Goal: Task Accomplishment & Management: Complete application form

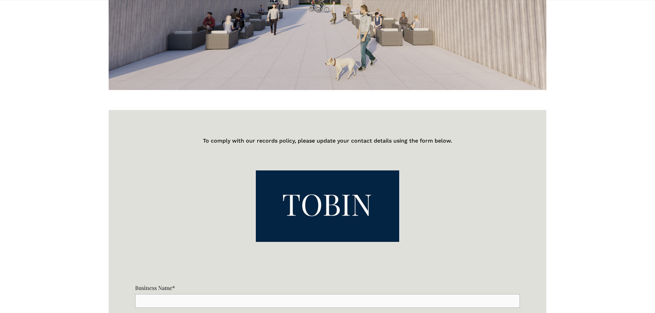
select select "US"
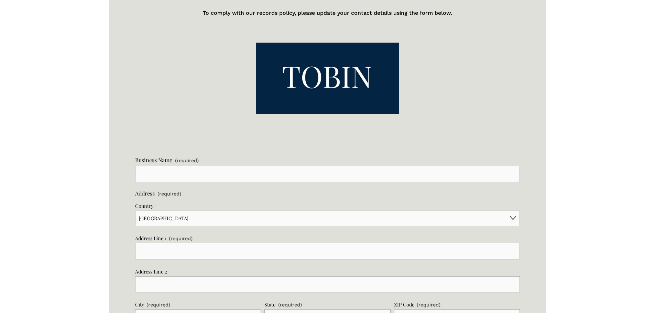
scroll to position [480, 0]
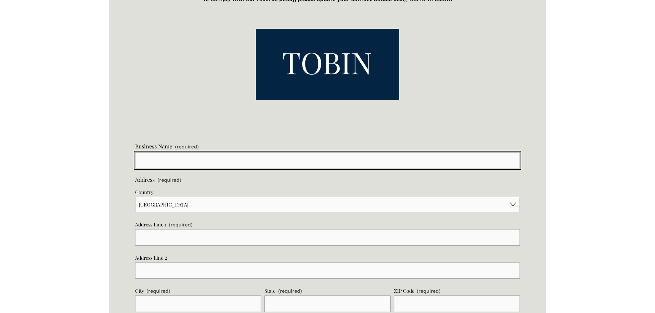
click at [192, 161] on input "Business Name (required)" at bounding box center [327, 160] width 384 height 16
type input "4W Diesel Injector Service LLC"
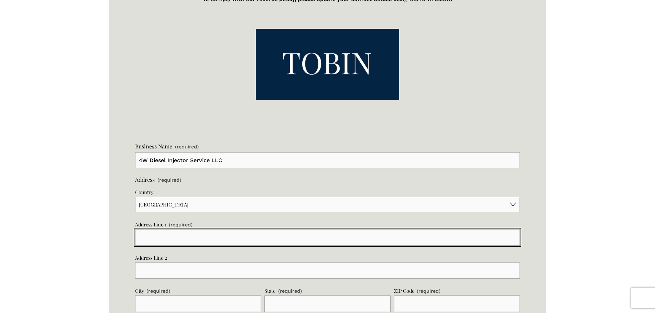
type input "[STREET_ADDRESS][PERSON_NAME]"
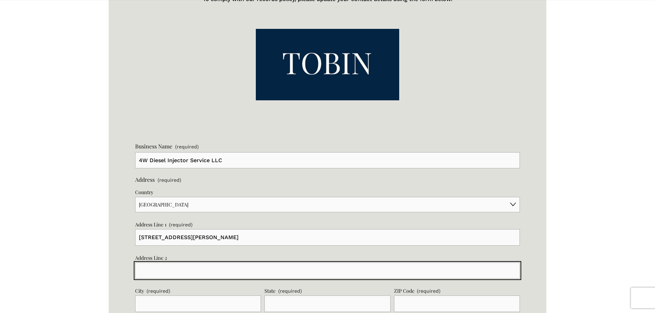
type input "Ste B"
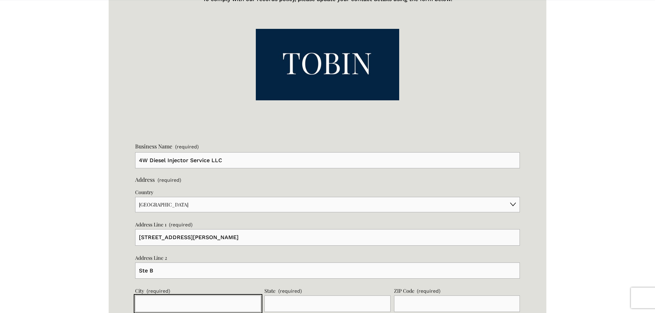
type input "Springdale"
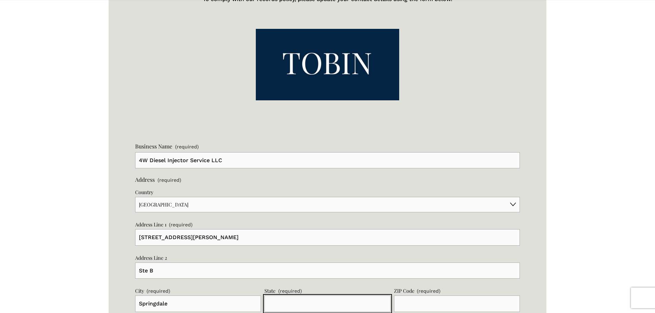
type input "AR"
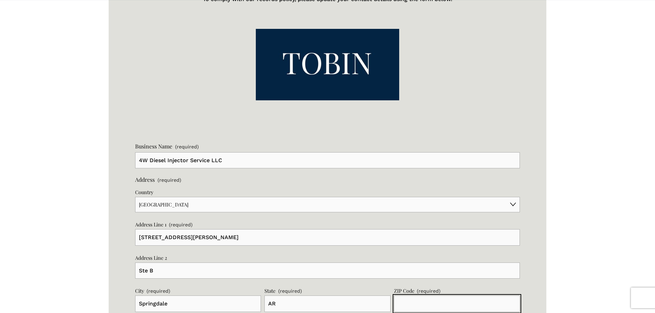
type input "72762"
type input "[GEOGRAPHIC_DATA]"
type input "[PERSON_NAME]"
type input "[EMAIL_ADDRESS][DOMAIN_NAME]"
type input "[PHONE_NUMBER]"
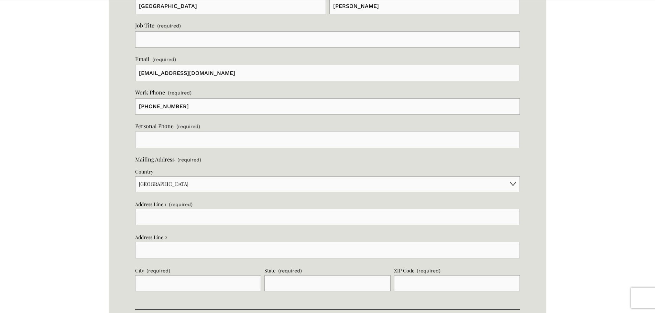
scroll to position [862, 0]
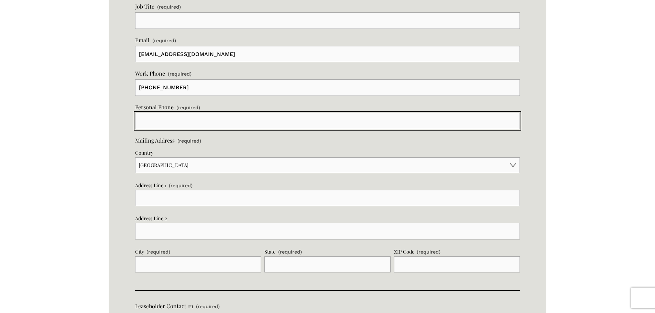
click at [185, 125] on input "text" at bounding box center [327, 121] width 384 height 16
type input "[PHONE_NUMBER]"
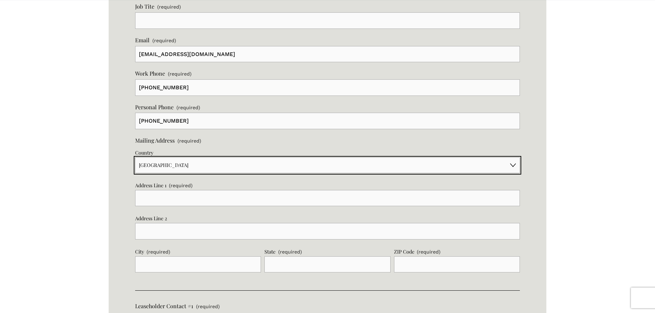
click at [170, 162] on select "[GEOGRAPHIC_DATA] [GEOGRAPHIC_DATA] [GEOGRAPHIC_DATA] [GEOGRAPHIC_DATA] [US_STA…" at bounding box center [327, 164] width 384 height 15
click at [135, 157] on select "[GEOGRAPHIC_DATA] [GEOGRAPHIC_DATA] [GEOGRAPHIC_DATA] [GEOGRAPHIC_DATA] [US_STA…" at bounding box center [327, 164] width 384 height 15
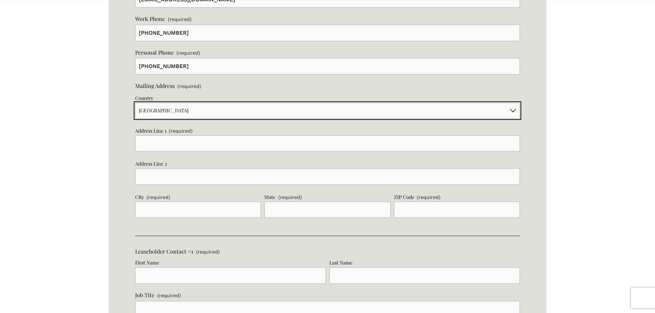
scroll to position [931, 0]
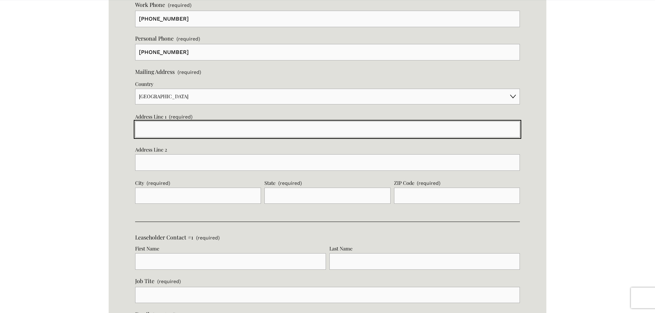
click at [166, 131] on input "Address Line 1 (required)" at bounding box center [327, 129] width 384 height 16
type input "346 Madison 8590"
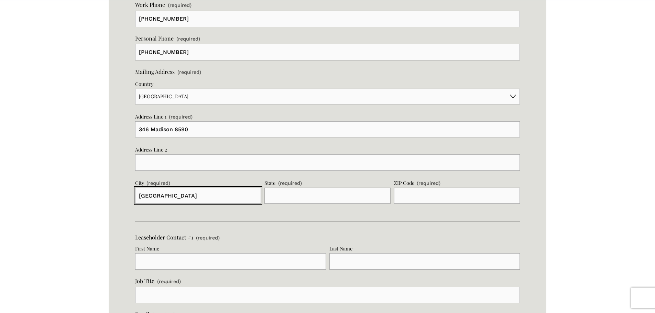
type input "[GEOGRAPHIC_DATA]"
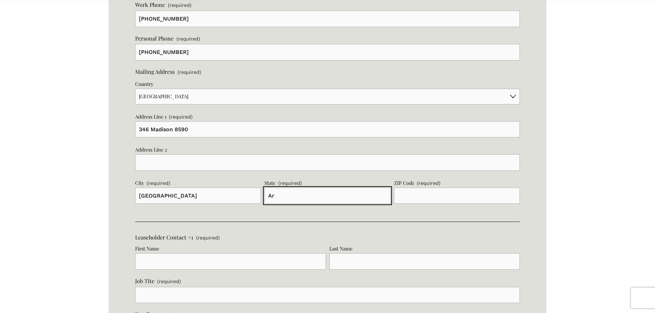
type input "Ar"
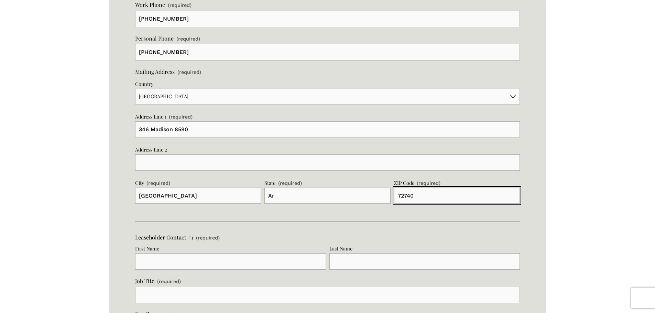
type input "72740"
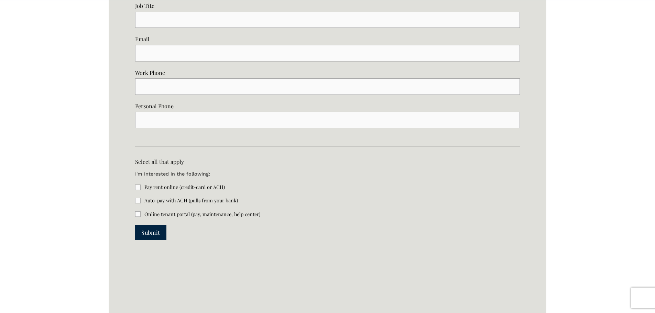
scroll to position [1549, 0]
click at [136, 186] on input "Pay rent online (credit-card or ACH)" at bounding box center [137, 186] width 5 height 5
checkbox input "true"
click at [137, 216] on input "Online tenant portal (pay, maintenance, help center)" at bounding box center [137, 213] width 5 height 5
checkbox input "true"
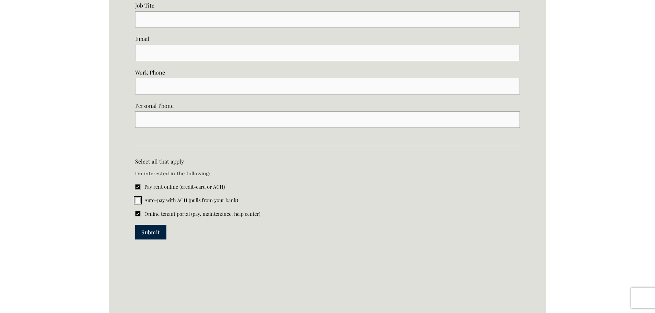
click at [137, 201] on input "Auto-pay with ACH (pulls from your bank)" at bounding box center [137, 200] width 5 height 5
checkbox input "true"
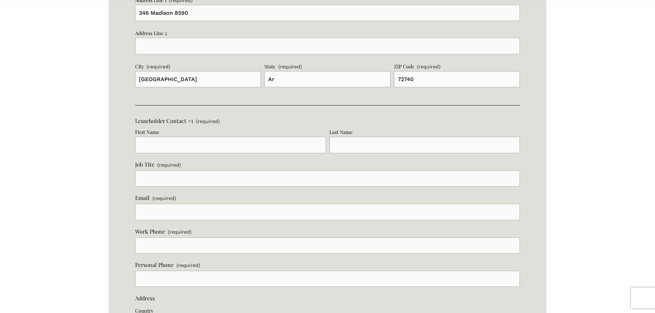
scroll to position [1068, 0]
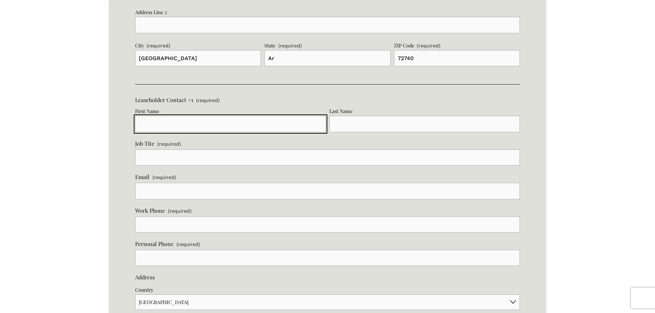
click at [146, 127] on input "First Name" at bounding box center [230, 124] width 191 height 16
type input "[PERSON_NAME]"
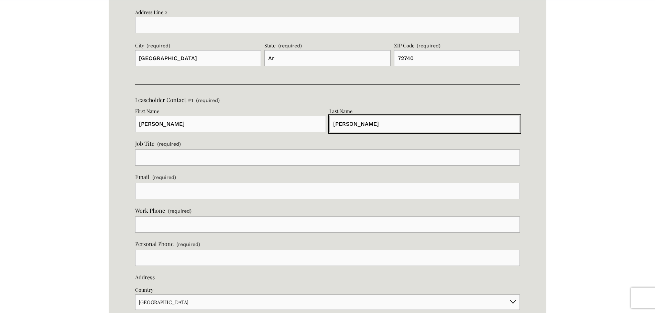
type input "[PERSON_NAME]"
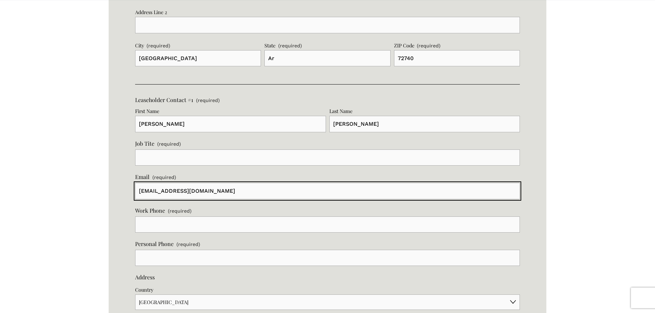
type input "[EMAIL_ADDRESS][DOMAIN_NAME]"
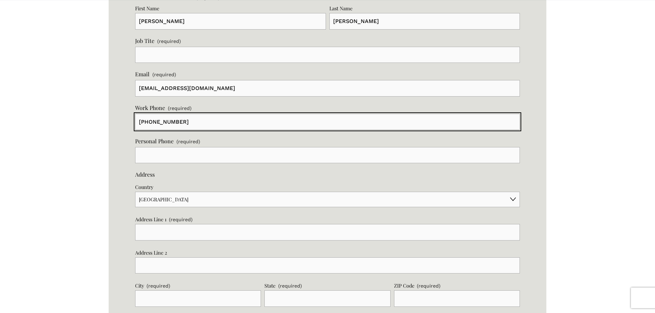
scroll to position [1171, 0]
type input "[PHONE_NUMBER]"
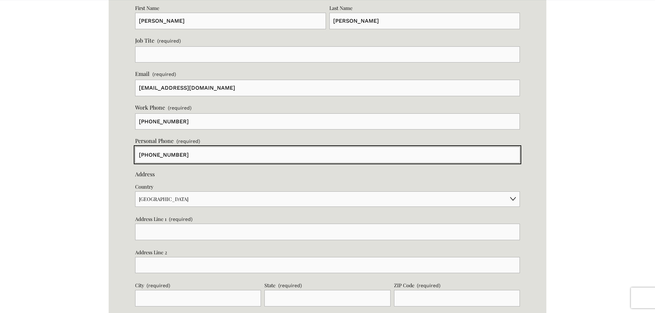
type input "[PHONE_NUMBER]"
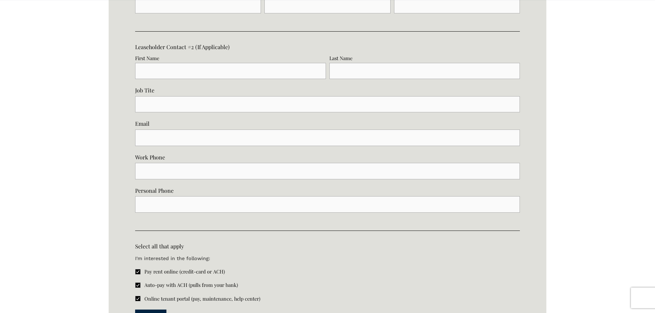
scroll to position [1584, 0]
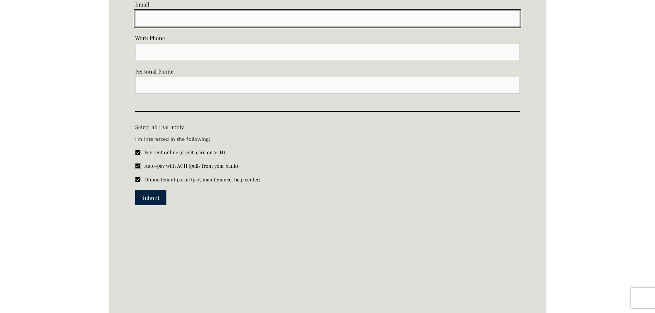
click at [155, 18] on input "Email" at bounding box center [327, 18] width 384 height 16
type input "[EMAIL_ADDRESS][DOMAIN_NAME]"
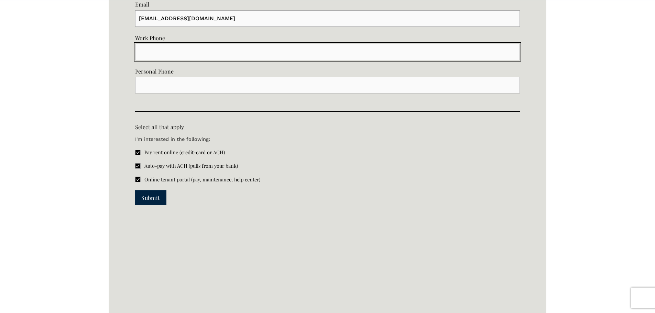
click at [166, 59] on input "text" at bounding box center [327, 52] width 384 height 16
type input "[PHONE_NUMBER]"
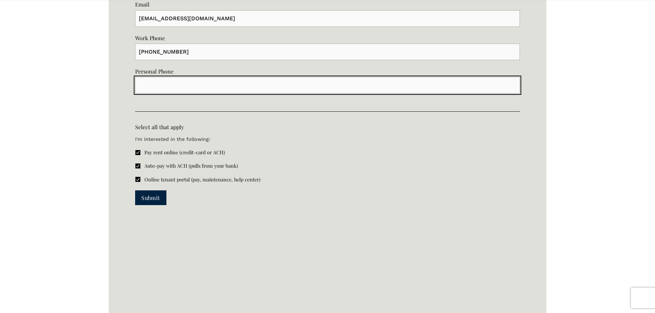
click at [158, 85] on input "text" at bounding box center [327, 85] width 384 height 16
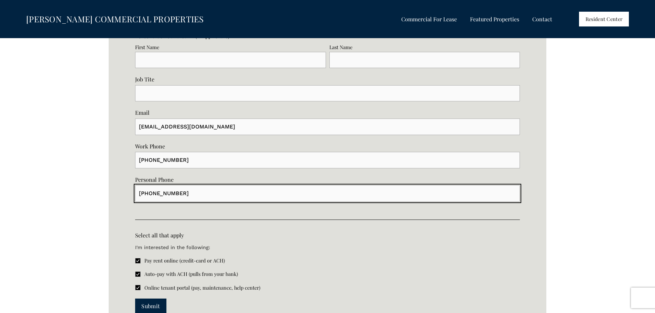
scroll to position [1446, 0]
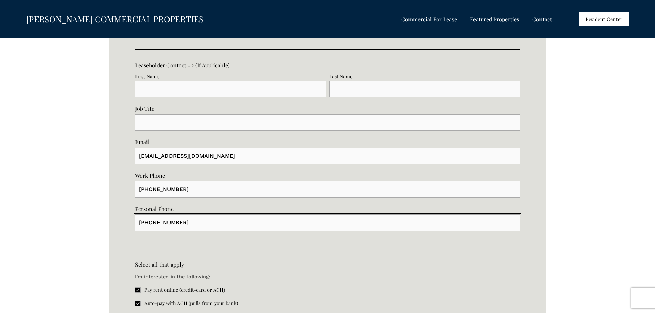
type input "[PHONE_NUMBER]"
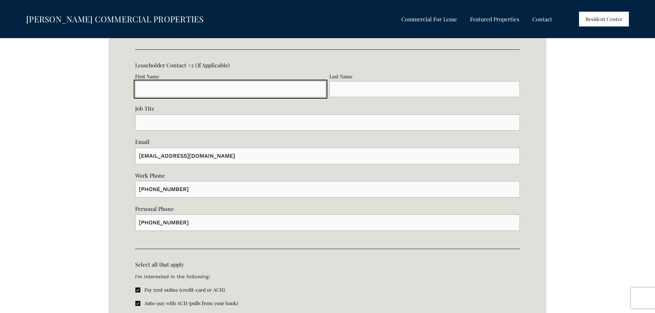
click at [167, 91] on input "First Name" at bounding box center [230, 89] width 191 height 16
type input "[PERSON_NAME]"
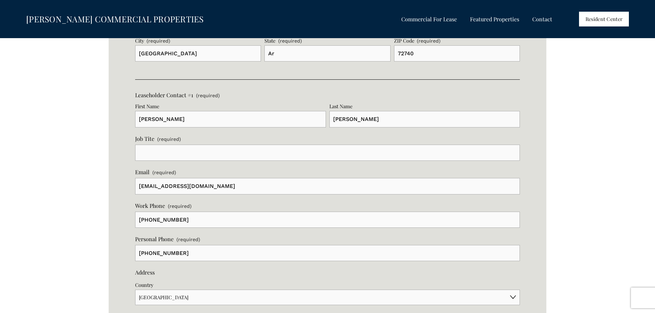
scroll to position [1068, 0]
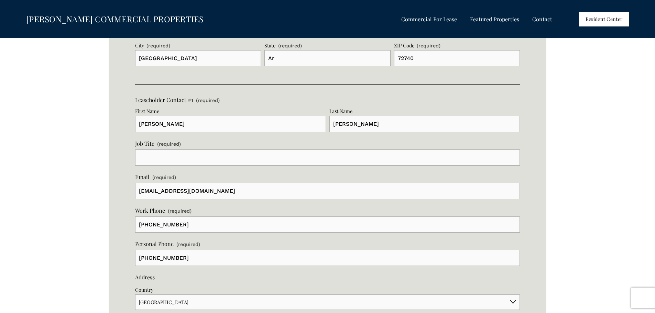
type input "[PERSON_NAME]"
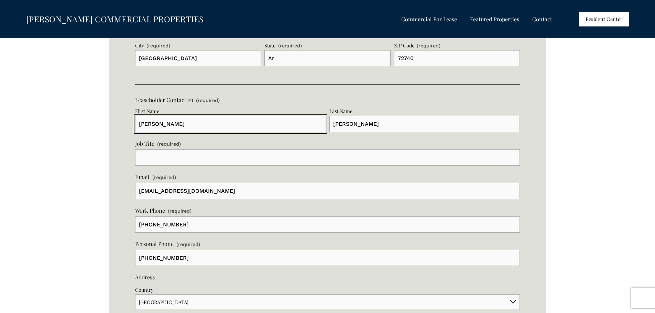
drag, startPoint x: 157, startPoint y: 125, endPoint x: 123, endPoint y: 127, distance: 34.7
click at [123, 127] on div "Business Name (required) 4W Diesel Injector Service LLC Address (required) Coun…" at bounding box center [327, 276] width 437 height 1499
type input "[GEOGRAPHIC_DATA]"
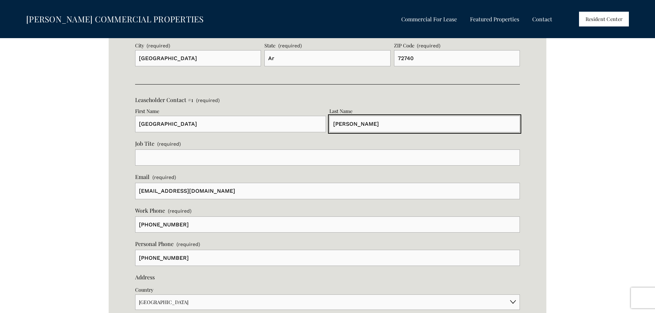
type input "[PERSON_NAME]"
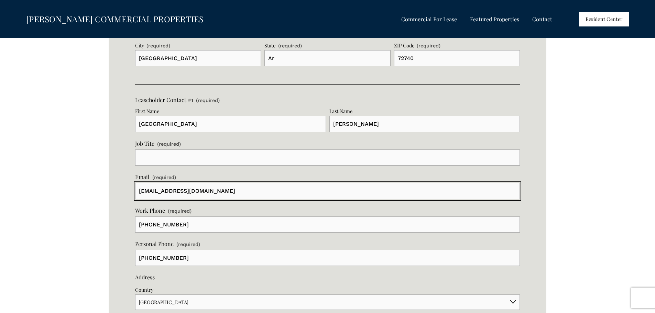
type input "[EMAIL_ADDRESS][DOMAIN_NAME]"
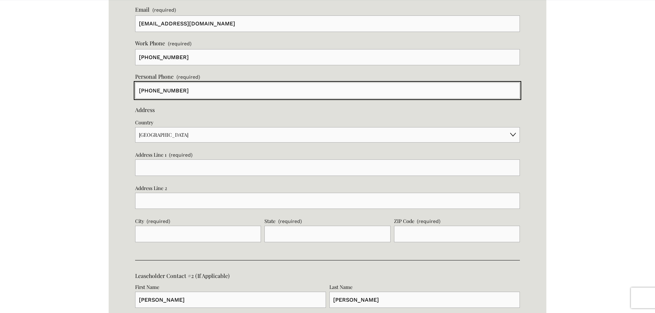
scroll to position [1240, 0]
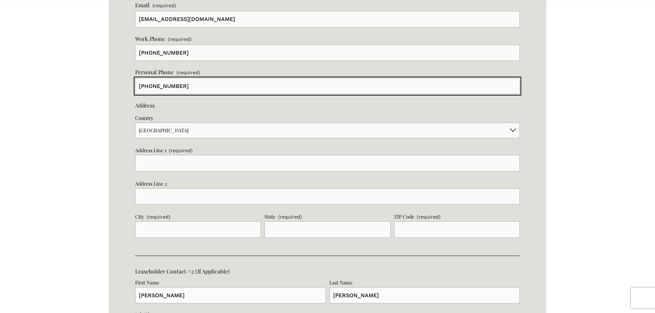
type input "[PHONE_NUMBER]"
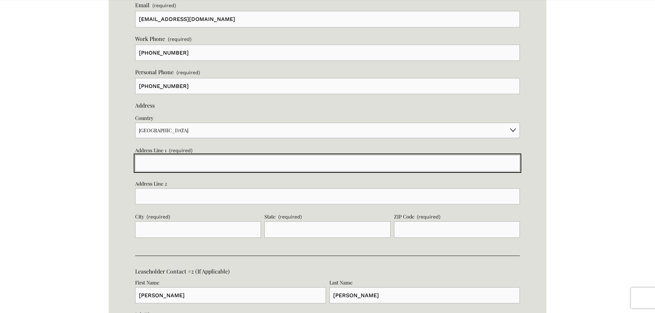
click at [162, 156] on input "Address Line 1 (required)" at bounding box center [327, 163] width 384 height 16
type input "346 Madison 8590"
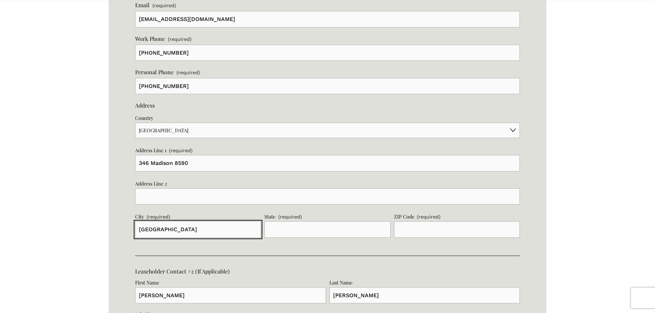
type input "[GEOGRAPHIC_DATA]"
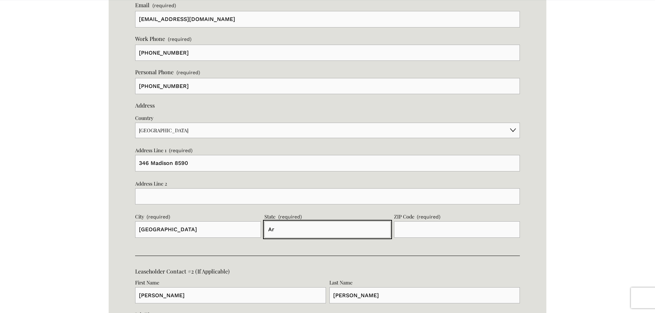
type input "Ar"
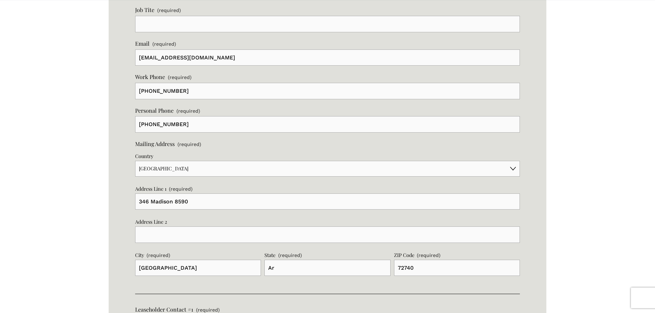
scroll to position [896, 0]
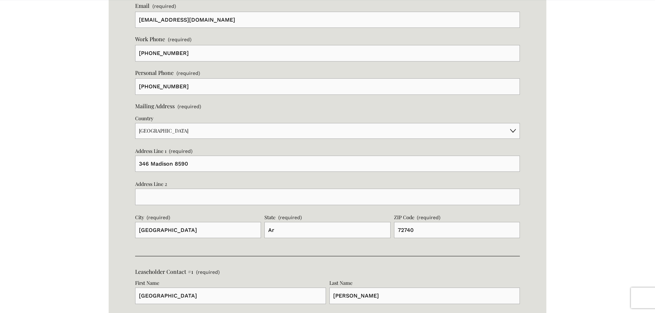
type input "72740"
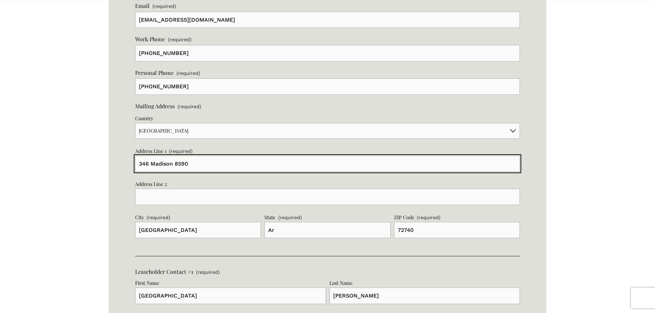
drag, startPoint x: 199, startPoint y: 161, endPoint x: 97, endPoint y: 174, distance: 103.2
click at [97, 174] on div "Business Name (required) 4W Diesel Injector Service LLC Address (required) Coun…" at bounding box center [327, 260] width 655 height 1875
type input "[STREET_ADDRESS][PERSON_NAME]"
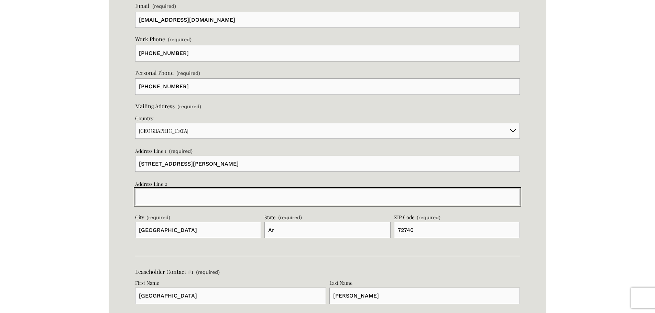
type input "Ste B"
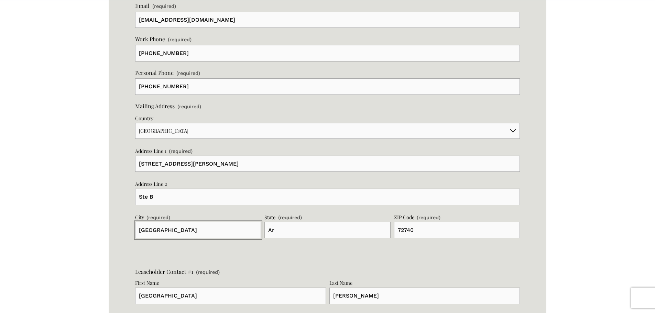
drag, startPoint x: 163, startPoint y: 230, endPoint x: 122, endPoint y: 235, distance: 41.1
type input "Springdale"
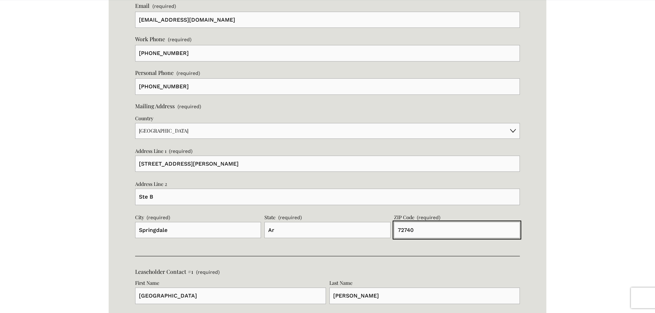
click at [415, 233] on input "72740" at bounding box center [457, 230] width 126 height 16
type input "72762"
click at [384, 246] on div "Business Name (required) 4W Diesel Injector Service LLC Address (required) Coun…" at bounding box center [327, 298] width 384 height 1146
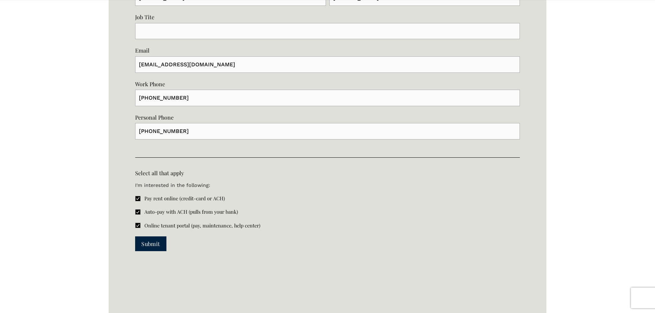
scroll to position [1549, 0]
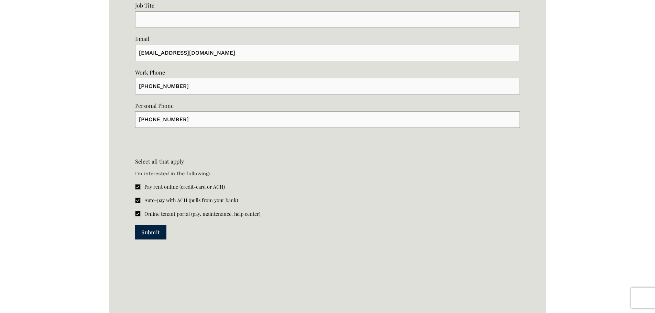
click at [155, 233] on span "Submit" at bounding box center [150, 231] width 19 height 7
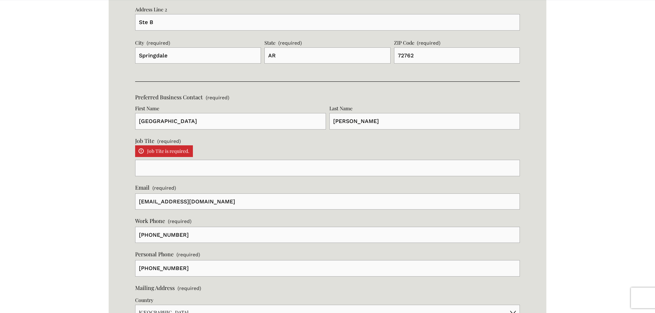
scroll to position [774, 0]
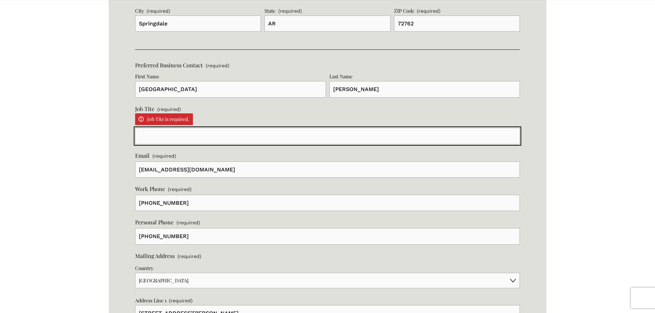
click at [165, 140] on input "Job Tite (required) Job Tite is required." at bounding box center [327, 136] width 384 height 16
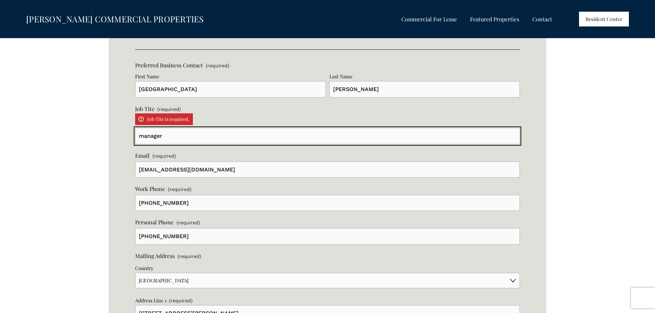
click at [145, 134] on input "manager" at bounding box center [327, 136] width 384 height 16
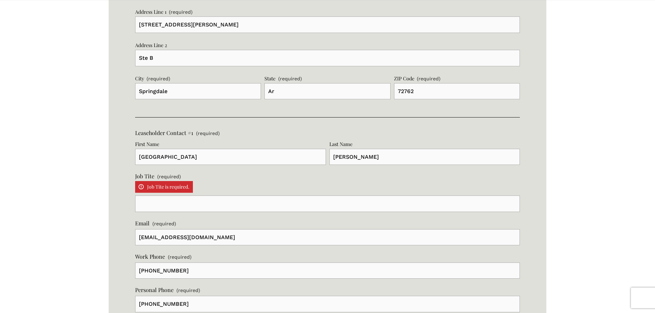
scroll to position [1118, 0]
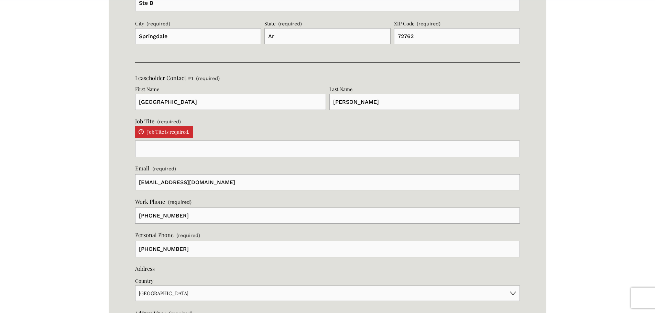
type input "Manager"
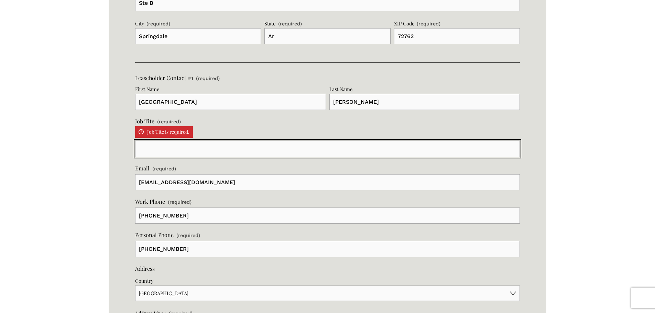
click at [151, 149] on input "Job Tite (required) Job Tite is required." at bounding box center [327, 149] width 384 height 16
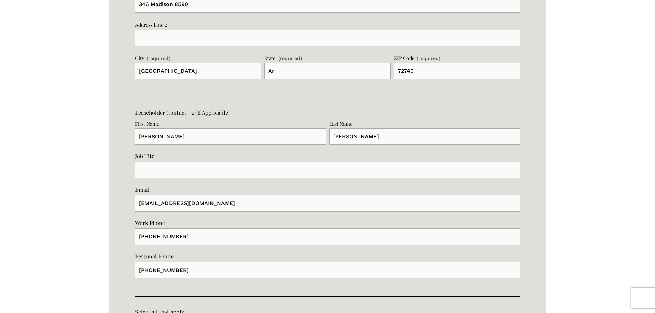
scroll to position [1462, 0]
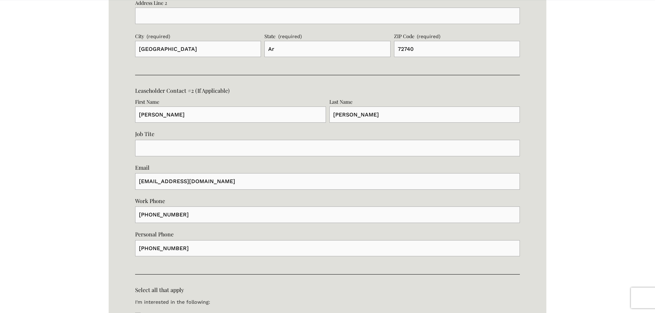
type input "Manager"
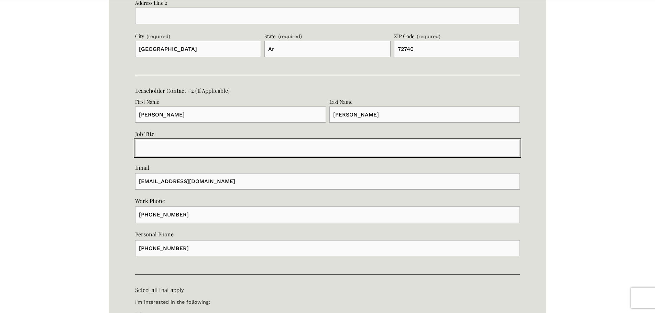
click at [164, 155] on input "Job Tite" at bounding box center [327, 148] width 384 height 16
click at [142, 145] on input "manager" at bounding box center [327, 148] width 384 height 16
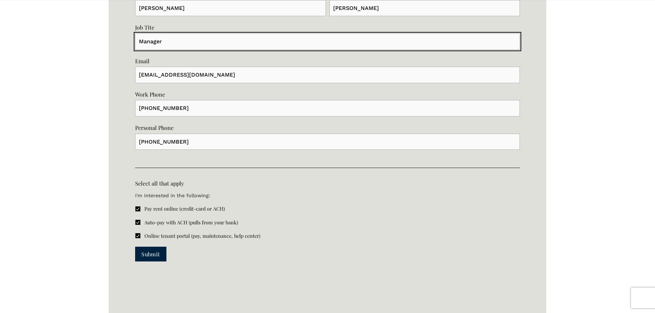
scroll to position [1668, 0]
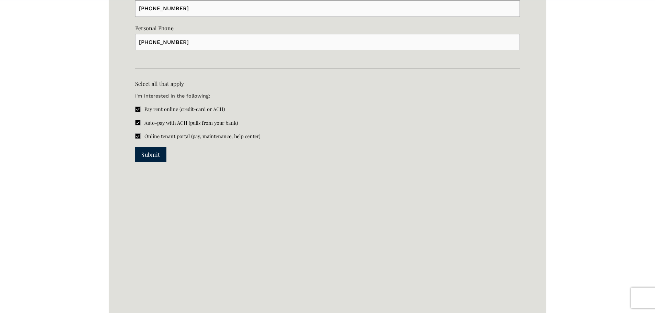
type input "Manager"
click at [149, 155] on span "Submit" at bounding box center [150, 154] width 19 height 7
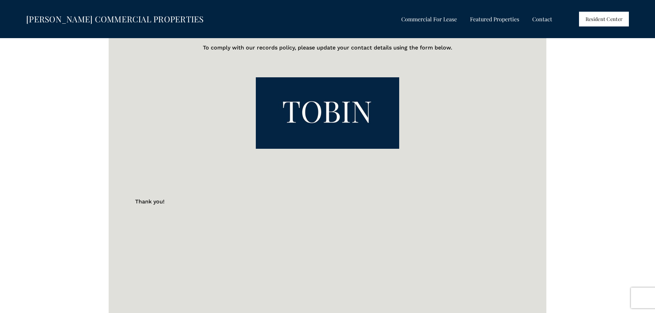
scroll to position [307, 0]
